Goal: Information Seeking & Learning: Understand process/instructions

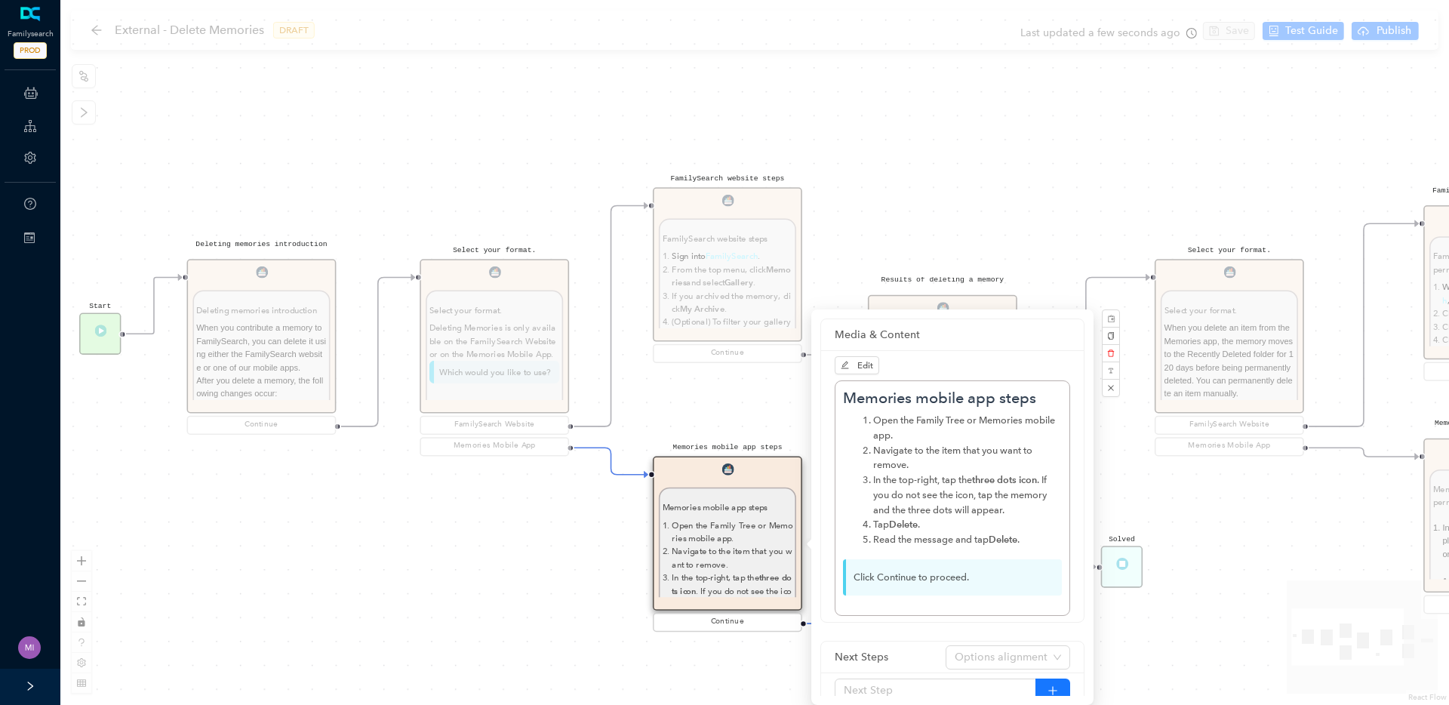
click at [454, 531] on div "Start Select your format. Select your format. When you delete an item from the …" at bounding box center [754, 352] width 1389 height 705
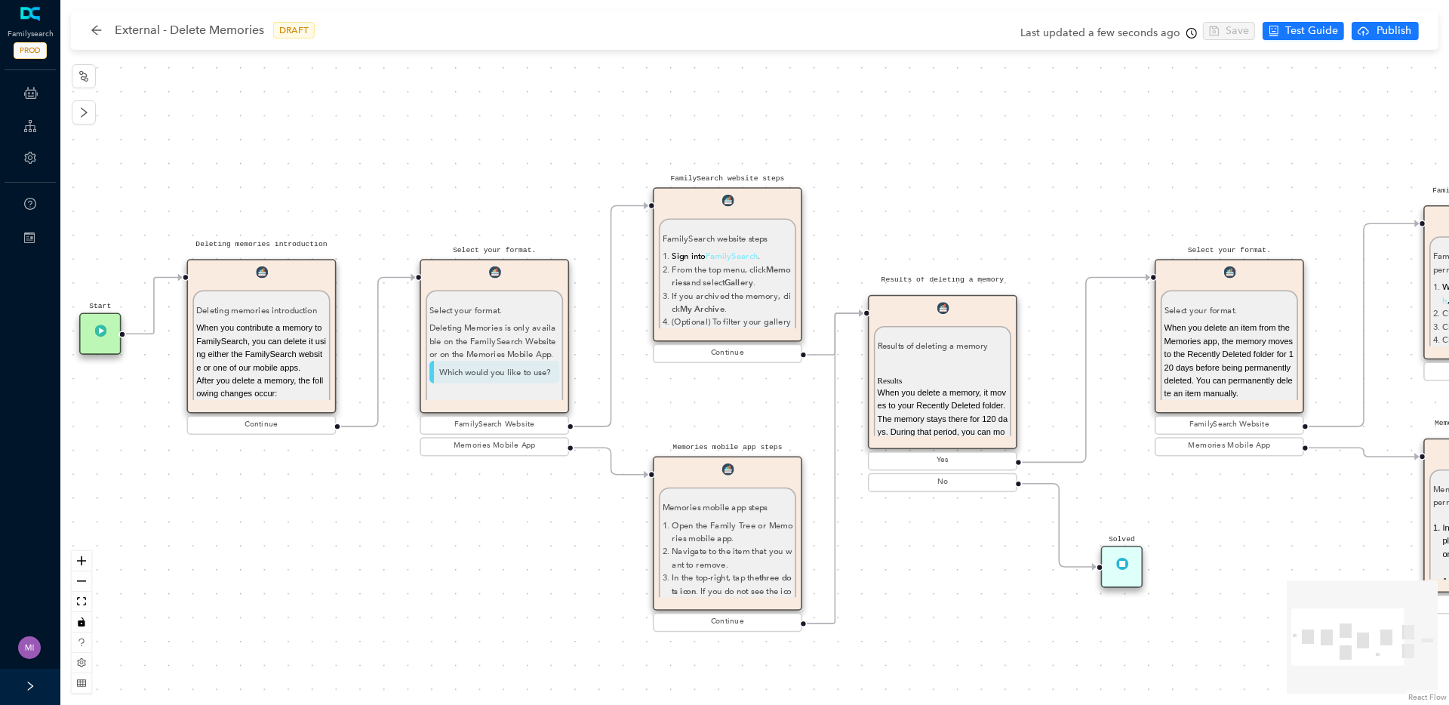
click at [481, 340] on div "Deleting Memories is only available on the FamilySearch Website or on the Memor…" at bounding box center [494, 340] width 131 height 39
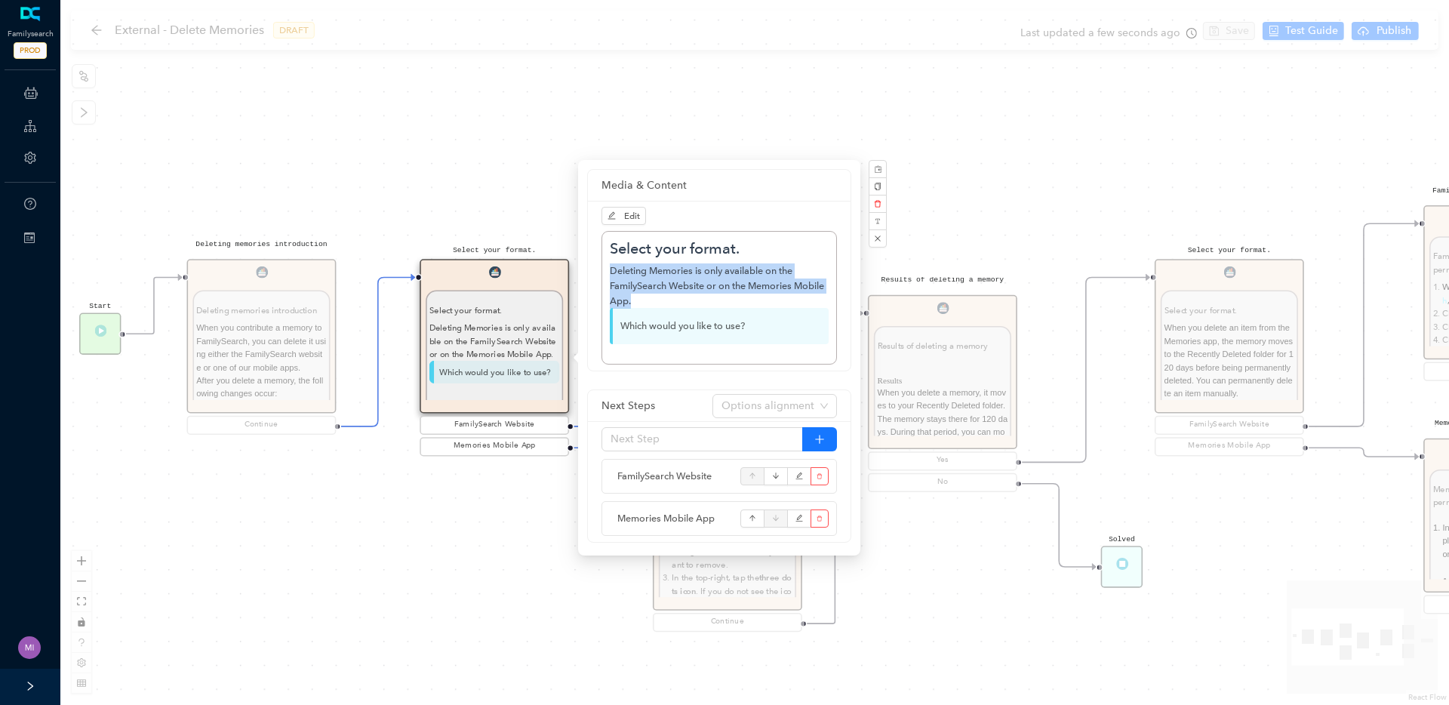
drag, startPoint x: 612, startPoint y: 270, endPoint x: 631, endPoint y: 304, distance: 38.8
click at [631, 304] on div "Deleting Memories is only available on the FamilySearch Website or on the Memor…" at bounding box center [719, 285] width 219 height 45
copy div "Deleting Memories is only available on the FamilySearch Website or on the Memor…"
click at [508, 488] on div "Start Select your format. Select your format. When you delete an item from the …" at bounding box center [754, 352] width 1389 height 705
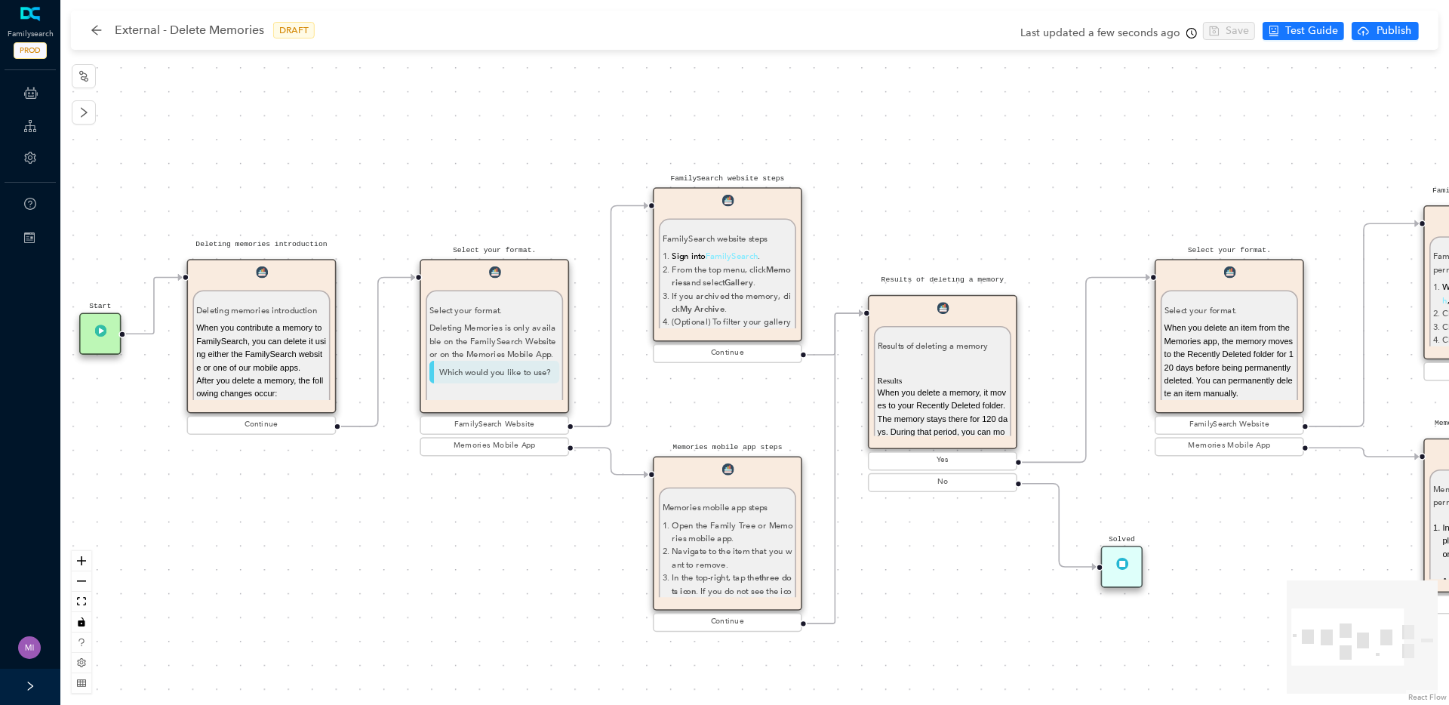
click at [686, 254] on span "Sign into" at bounding box center [688, 256] width 33 height 11
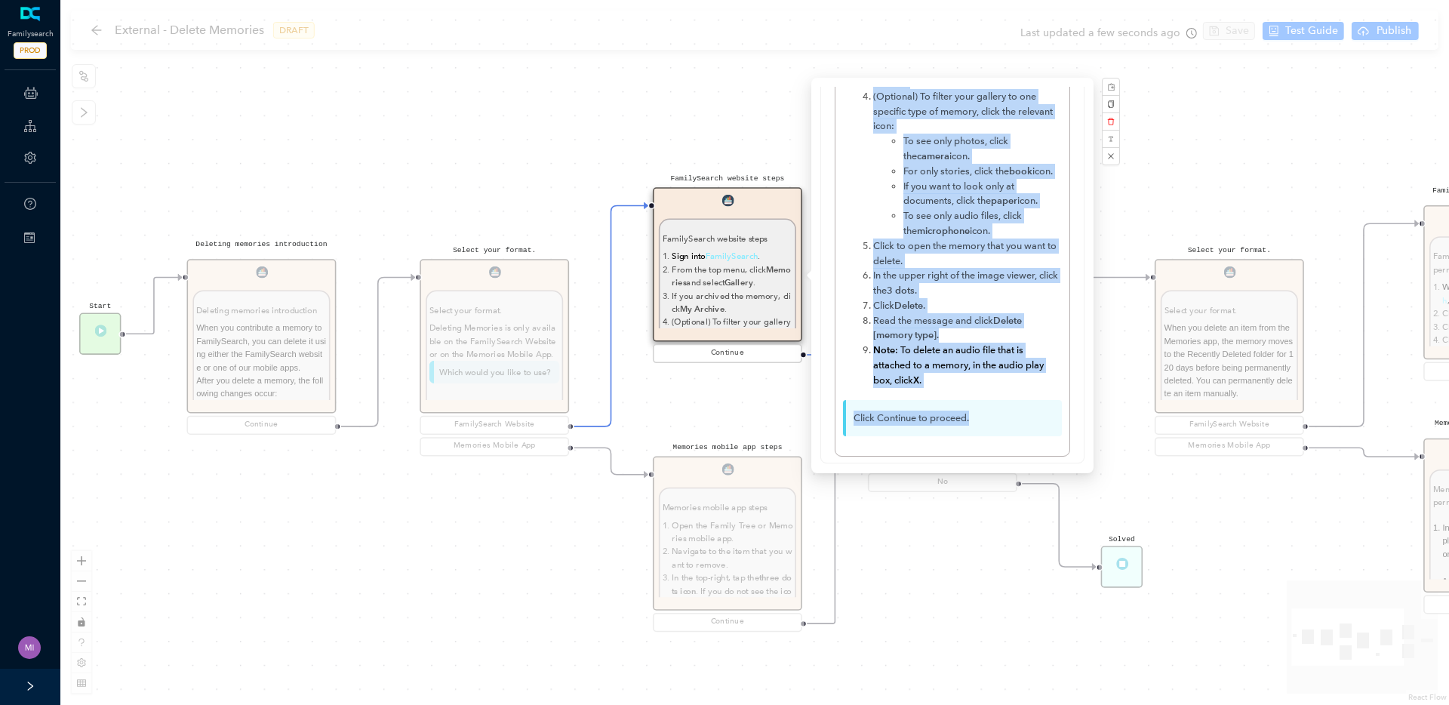
scroll to position [198, 0]
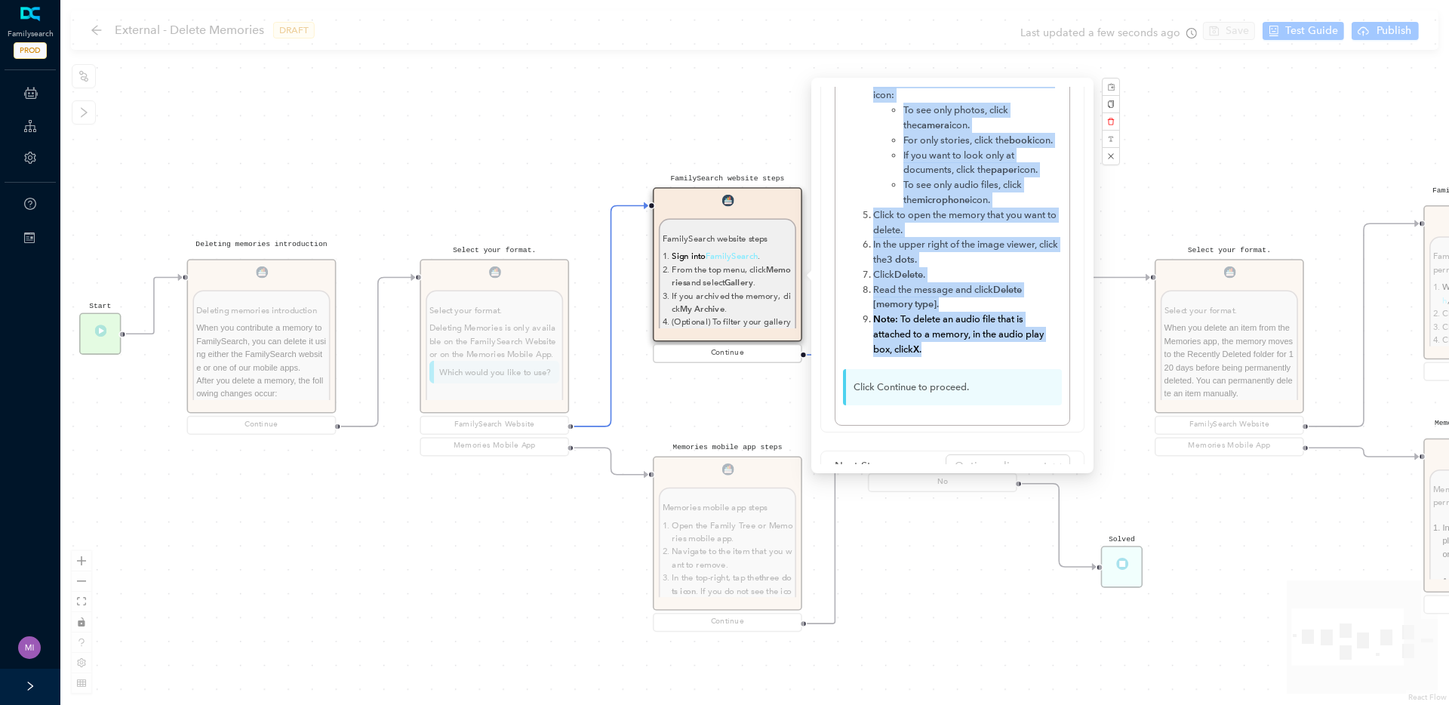
drag, startPoint x: 843, startPoint y: 163, endPoint x: 931, endPoint y: 353, distance: 209.4
click at [931, 353] on div "FamilySearch website steps Sign into FamilySearch . From the top menu, click Me…" at bounding box center [952, 188] width 219 height 458
copy div "FamilySearch website steps Sign into FamilySearch . From the top menu, click Me…"
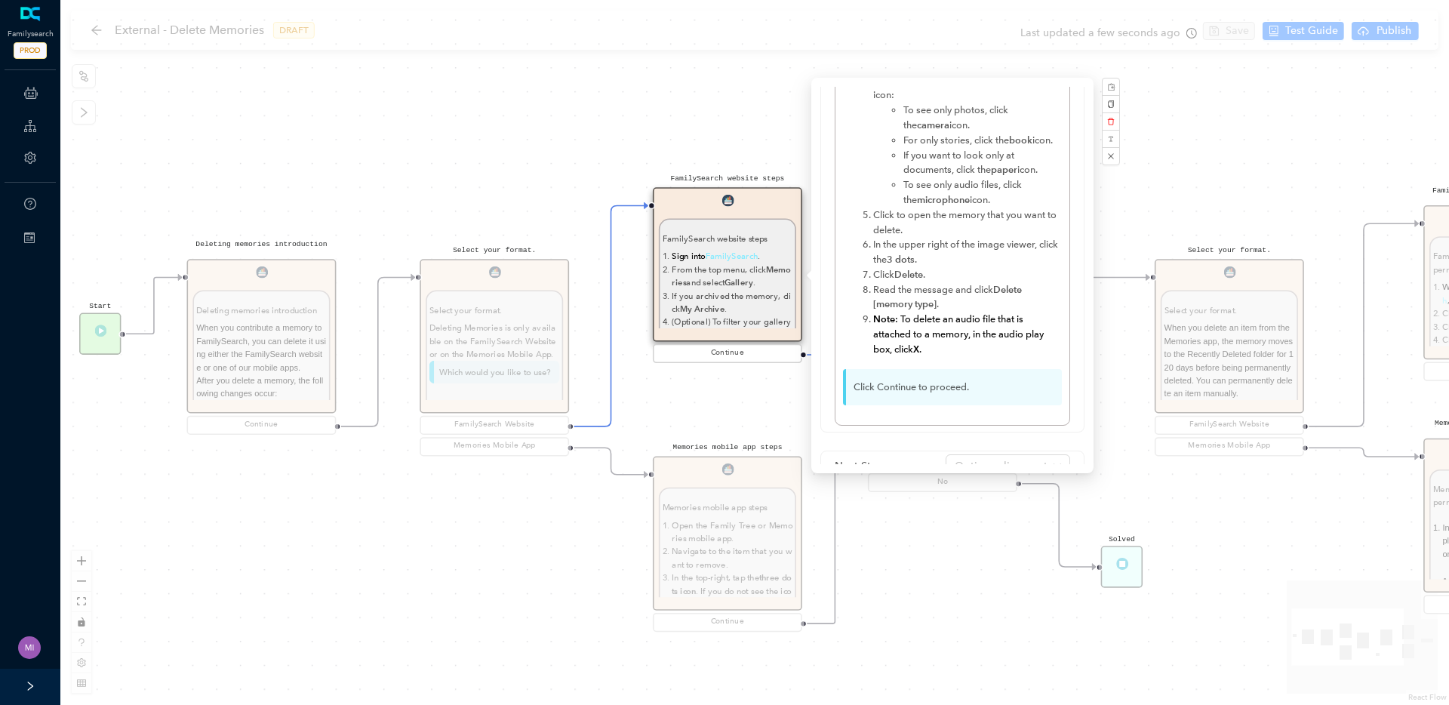
click at [524, 550] on div "Start Select your format. Select your format. When you delete an item from the …" at bounding box center [754, 352] width 1389 height 705
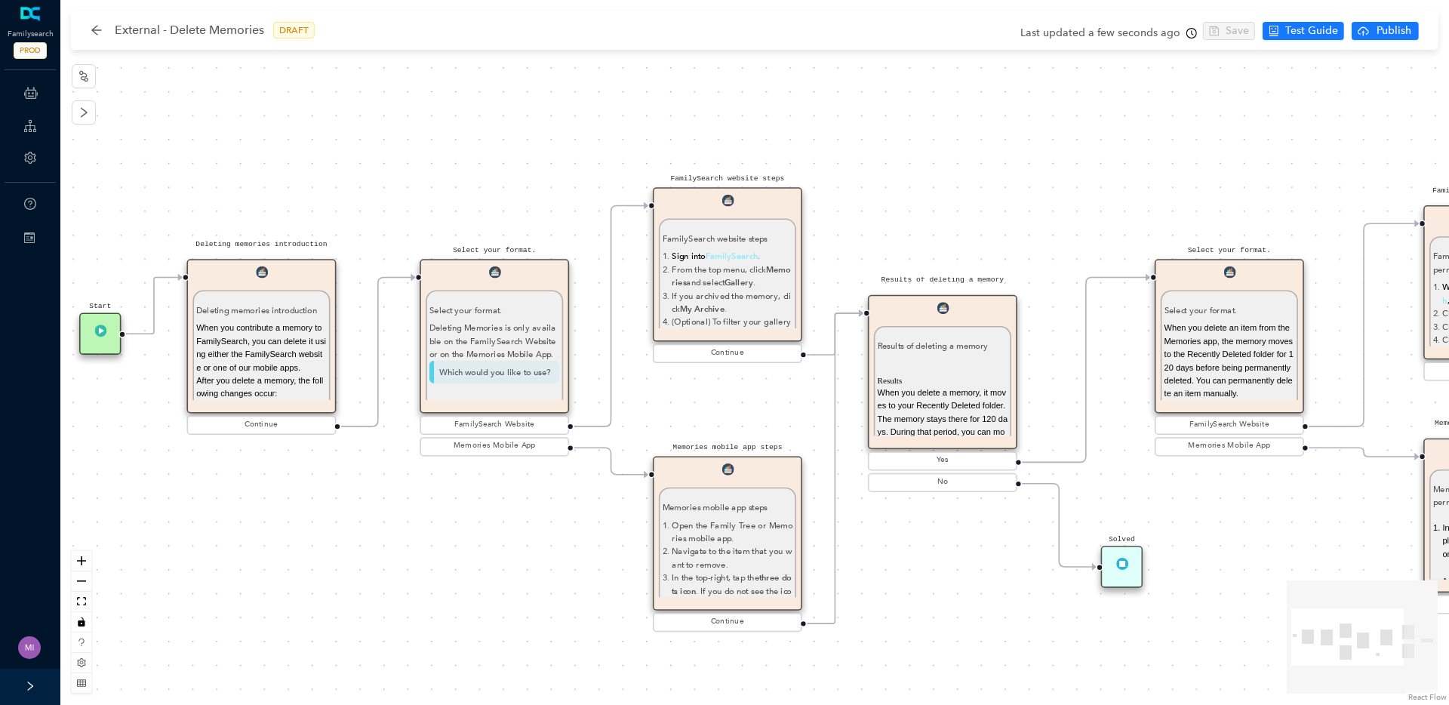
scroll to position [0, 0]
click at [730, 549] on li "Navigate to the item that you want to remove." at bounding box center [732, 558] width 121 height 26
click at [714, 541] on li "Open the Family Tree or Memories mobile app." at bounding box center [732, 531] width 121 height 26
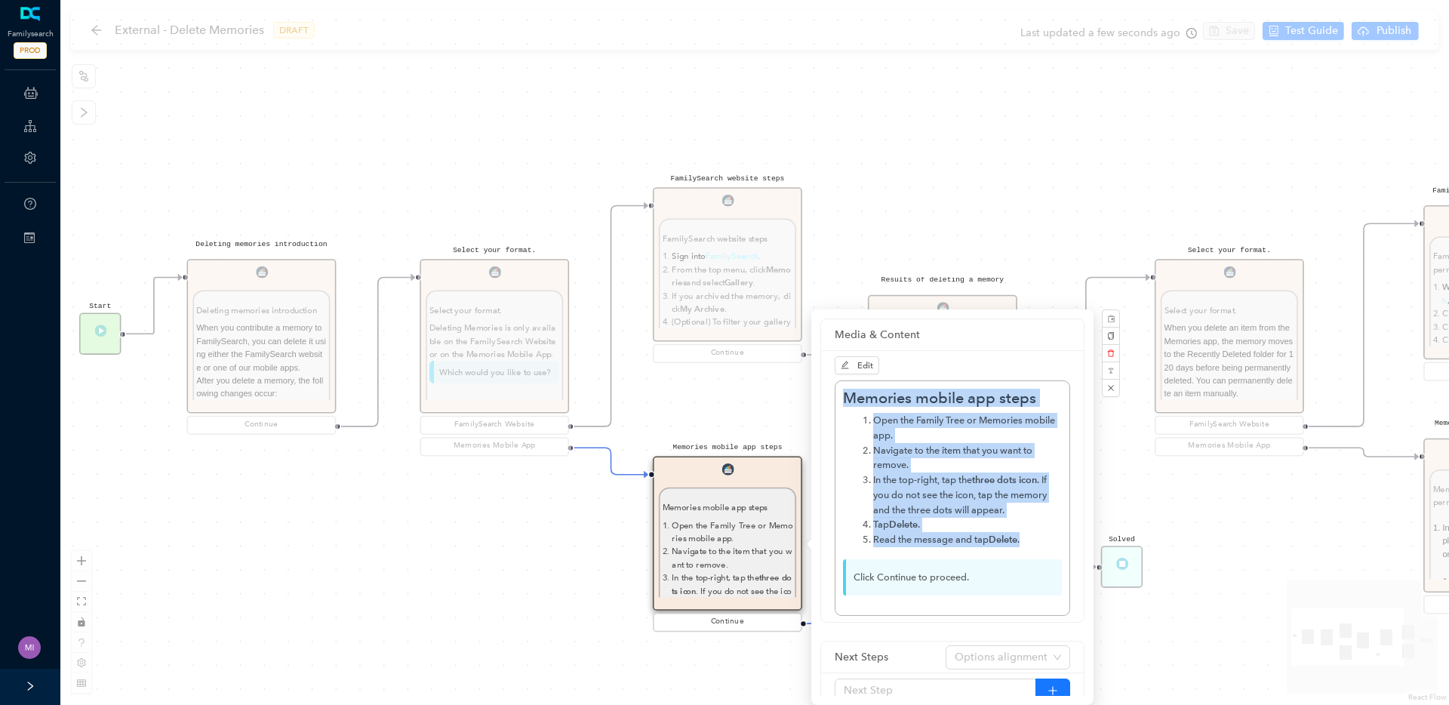
drag, startPoint x: 845, startPoint y: 396, endPoint x: 1024, endPoint y: 539, distance: 228.8
click at [1024, 539] on div "Memories mobile app steps Open the Family Tree or Memories mobile app. Navigate…" at bounding box center [952, 498] width 219 height 219
copy div "Memories mobile app steps Open the Family Tree or Memories mobile app. Navigate…"
